Goal: Transaction & Acquisition: Book appointment/travel/reservation

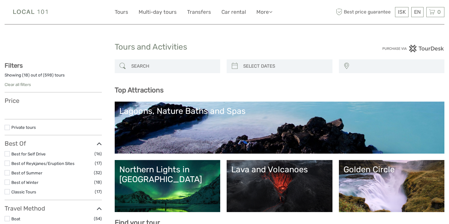
select select
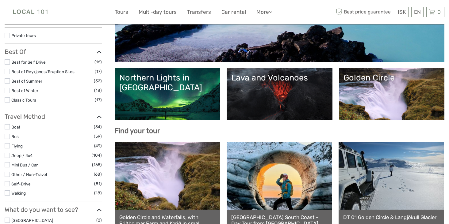
select select
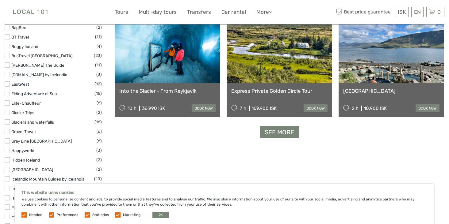
scroll to position [745, 0]
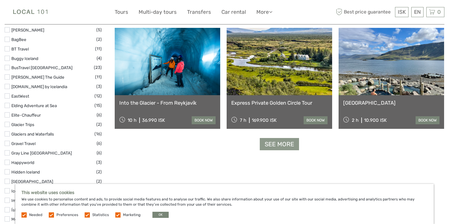
click at [284, 148] on link "See more" at bounding box center [279, 144] width 39 height 13
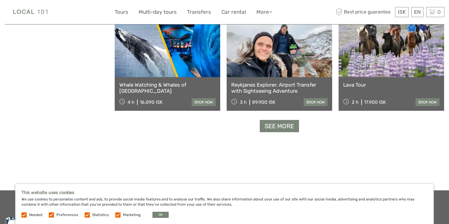
scroll to position [1262, 0]
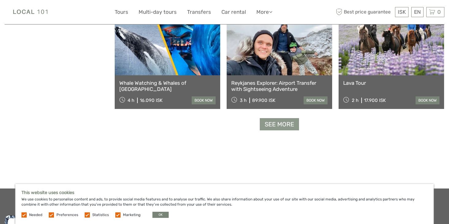
click at [285, 118] on link "See more" at bounding box center [279, 124] width 39 height 13
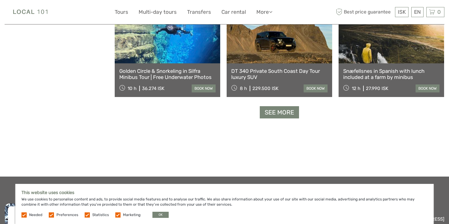
scroll to position [1920, 0]
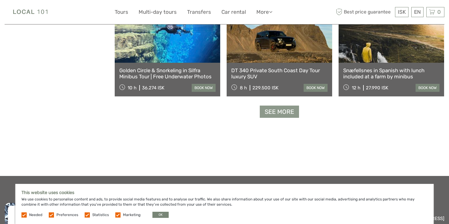
click at [285, 110] on link "See more" at bounding box center [279, 112] width 39 height 13
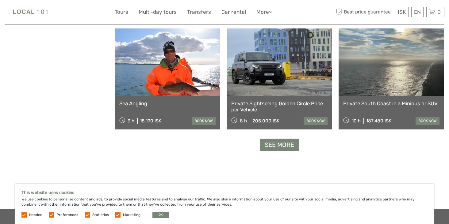
scroll to position [2533, 0]
click at [274, 146] on link "See more" at bounding box center [279, 145] width 39 height 13
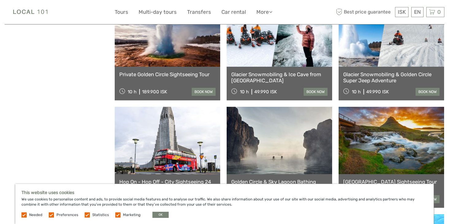
scroll to position [2745, 0]
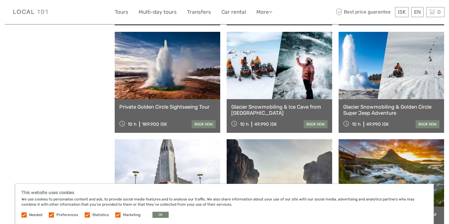
click at [179, 74] on link at bounding box center [167, 65] width 105 height 67
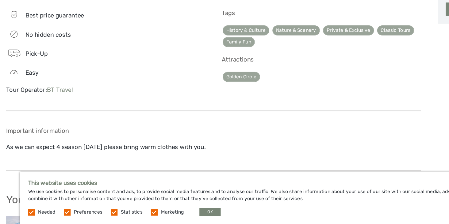
scroll to position [406, 0]
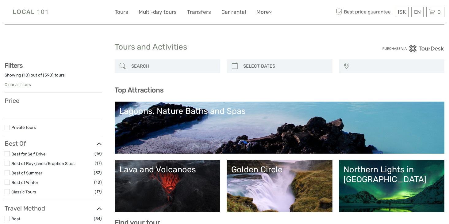
select select
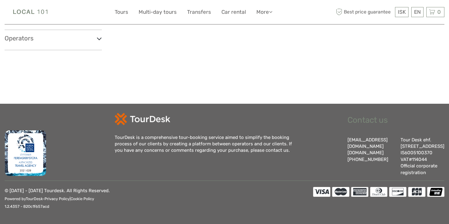
select select
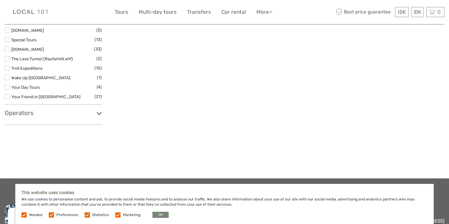
scroll to position [1012, 0]
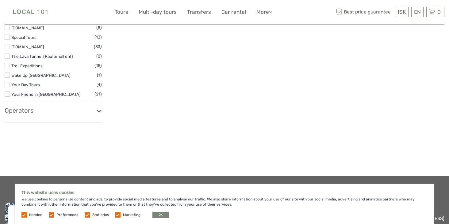
click at [45, 117] on div "Operators 1238 : The Battle of Iceland (1) 4x4 Adventures Iceland / Fjórhjólaæv…" at bounding box center [53, 114] width 97 height 15
click at [100, 110] on icon at bounding box center [99, 111] width 5 height 8
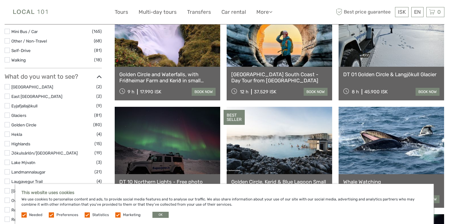
scroll to position [0, 0]
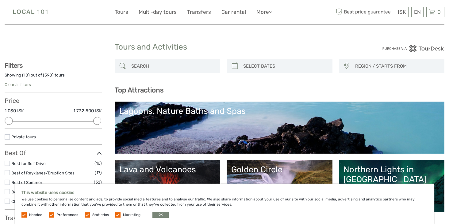
click at [181, 64] on input "search" at bounding box center [173, 66] width 89 height 11
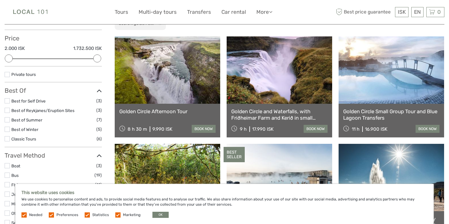
scroll to position [63, 0]
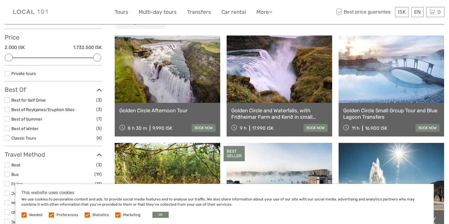
type input "golden circle"
click at [273, 76] on link at bounding box center [279, 69] width 105 height 67
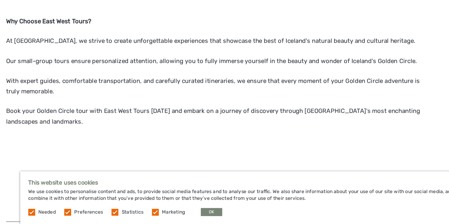
scroll to position [465, 0]
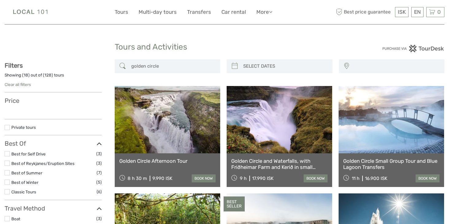
select select
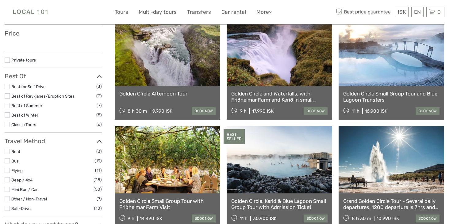
scroll to position [68, 0]
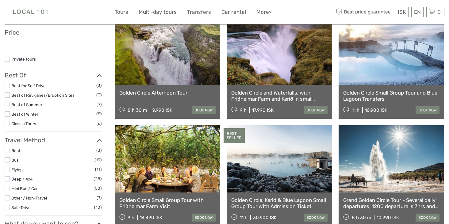
select select
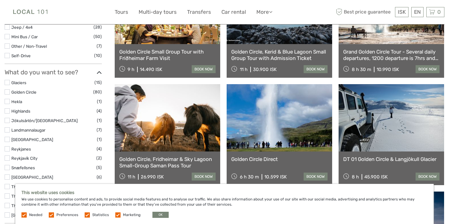
scroll to position [201, 0]
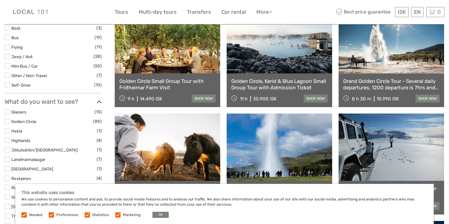
click at [401, 81] on link "Grand Golden Circle Tour - Several daily departures, 1200 departure is 7hrs and…" at bounding box center [391, 84] width 96 height 13
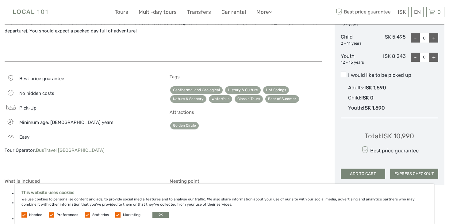
scroll to position [325, 0]
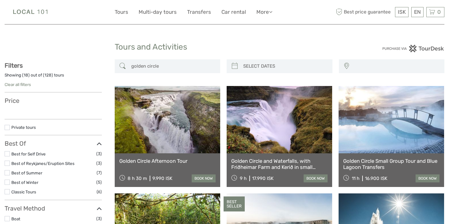
select select
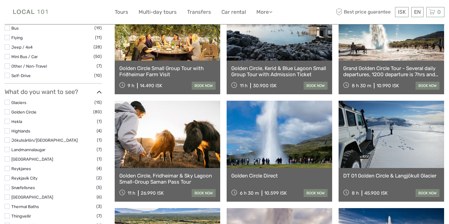
select select
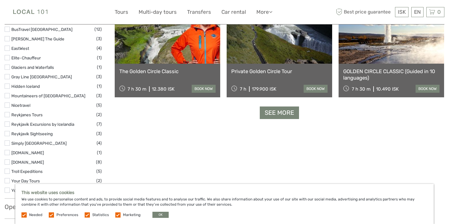
scroll to position [641, 0]
click at [285, 114] on link "See more" at bounding box center [279, 112] width 39 height 13
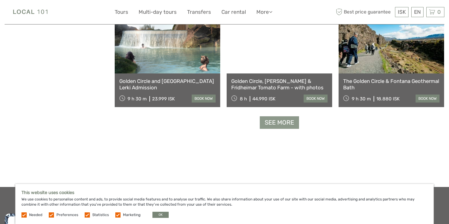
scroll to position [1277, 0]
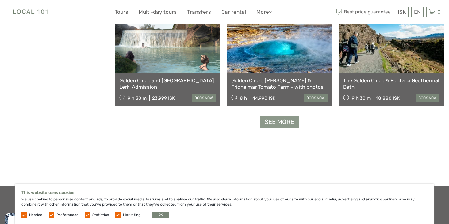
click at [283, 123] on link "See more" at bounding box center [279, 122] width 39 height 13
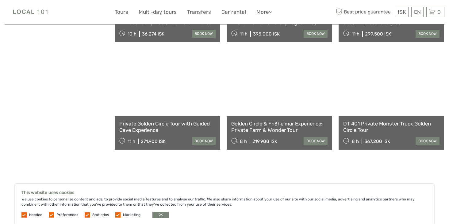
scroll to position [1880, 0]
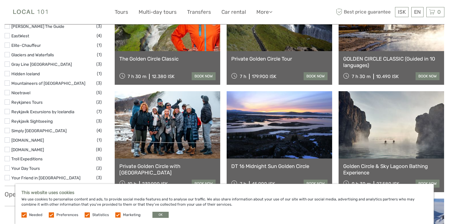
scroll to position [0, 0]
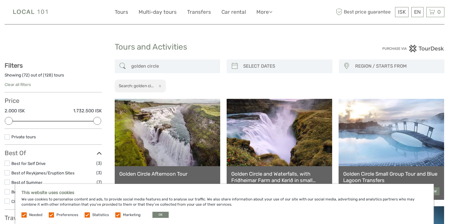
type input "09/09/2025"
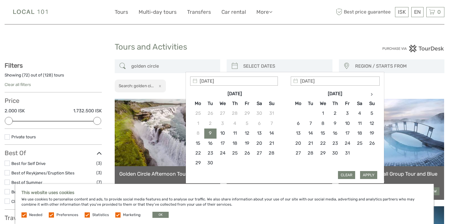
click at [280, 68] on input "search" at bounding box center [285, 66] width 89 height 11
type input "09/09/2025"
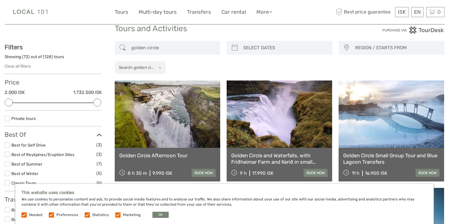
scroll to position [21, 0]
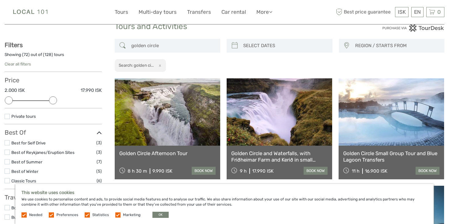
drag, startPoint x: 99, startPoint y: 101, endPoint x: 52, endPoint y: 106, distance: 47.5
click at [52, 106] on div "Price 2.000 ISK 17.990 ISK Clear" at bounding box center [53, 93] width 97 height 32
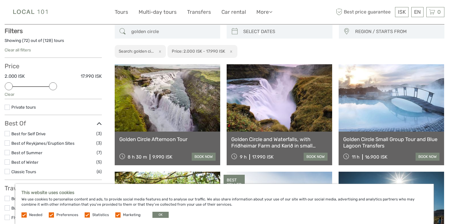
scroll to position [35, 0]
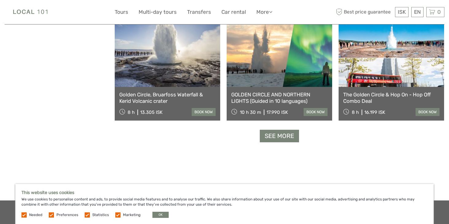
scroll to position [618, 0]
click at [269, 136] on link "See more" at bounding box center [279, 136] width 39 height 13
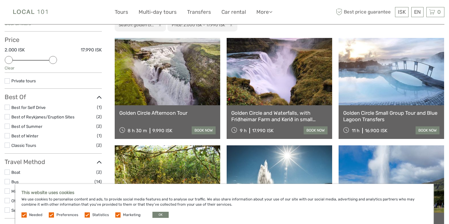
scroll to position [58, 0]
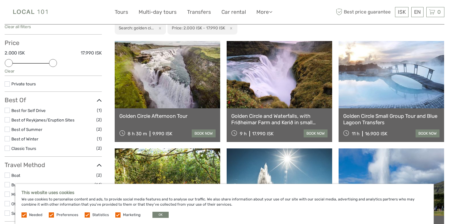
click at [180, 82] on link at bounding box center [167, 74] width 105 height 67
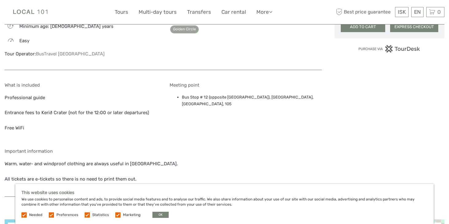
scroll to position [460, 0]
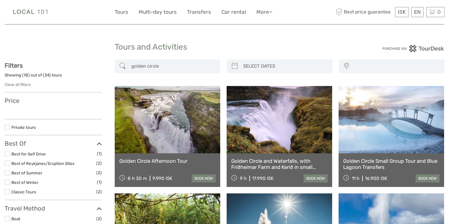
select select
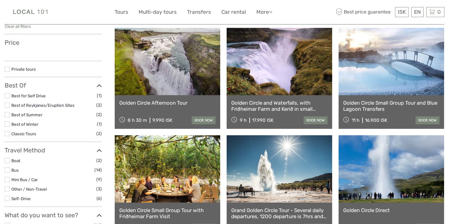
select select
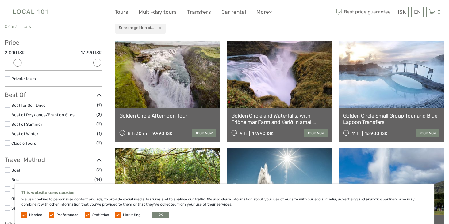
scroll to position [0, 0]
click at [277, 93] on link at bounding box center [279, 74] width 105 height 67
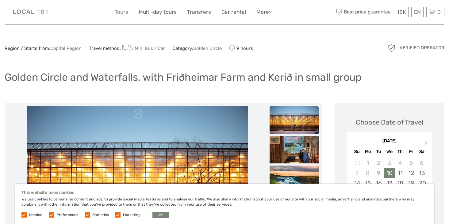
click at [123, 15] on link "Tours" at bounding box center [121, 12] width 13 height 9
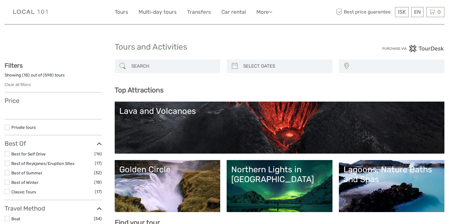
select select
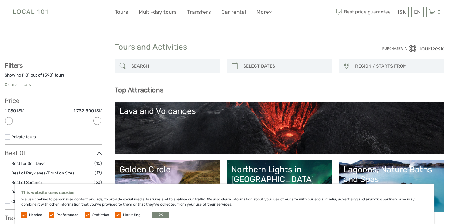
click at [134, 59] on div "Tours and Activities" at bounding box center [225, 50] width 220 height 20
click at [136, 68] on input "search" at bounding box center [173, 66] width 89 height 11
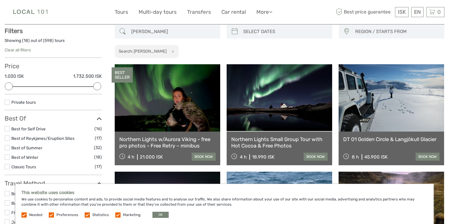
scroll to position [35, 0]
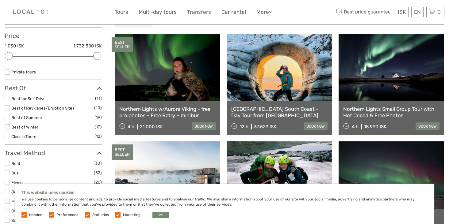
scroll to position [36, 0]
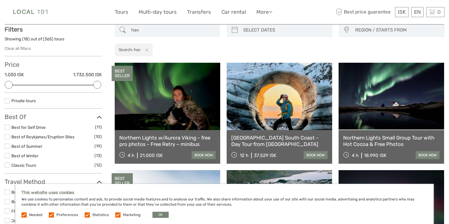
click at [141, 33] on input "hav" at bounding box center [173, 30] width 89 height 11
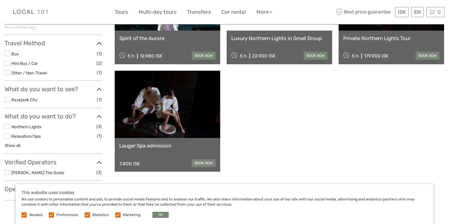
scroll to position [136, 0]
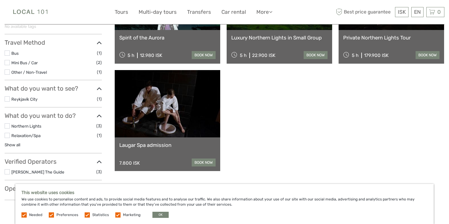
type input "havver"
click at [166, 108] on link at bounding box center [167, 103] width 105 height 67
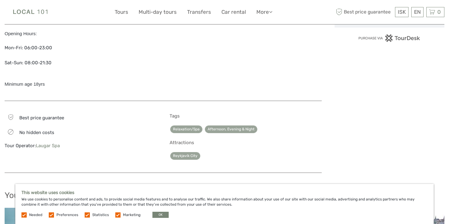
scroll to position [404, 0]
